Goal: Entertainment & Leisure: Consume media (video, audio)

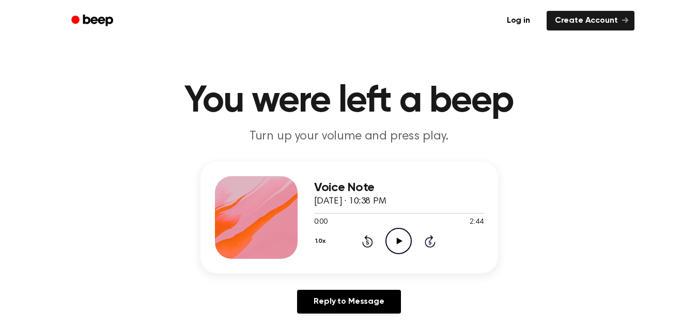
click at [396, 240] on icon "Play Audio" at bounding box center [399, 241] width 26 height 26
click at [432, 216] on div at bounding box center [399, 213] width 170 height 8
click at [397, 240] on icon at bounding box center [400, 241] width 6 height 7
click at [396, 241] on icon "Play Audio" at bounding box center [399, 241] width 26 height 26
click at [399, 245] on icon "Play Audio" at bounding box center [399, 241] width 26 height 26
